Goal: Navigation & Orientation: Find specific page/section

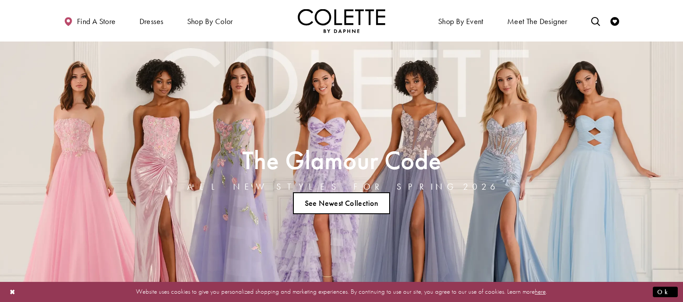
click at [361, 202] on link "See Newest Collection" at bounding box center [341, 204] width 97 height 22
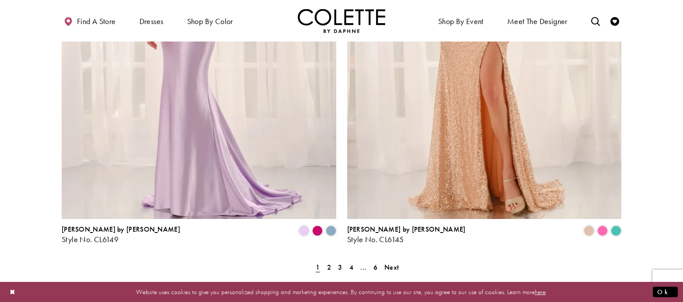
scroll to position [1690, 0]
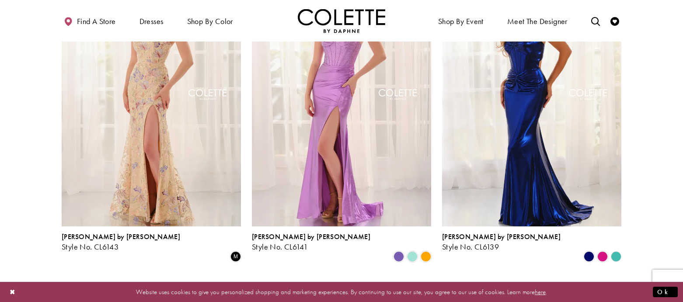
scroll to position [300, 0]
